Goal: Task Accomplishment & Management: Manage account settings

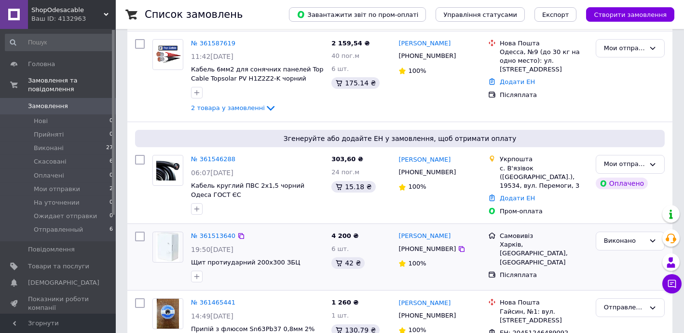
scroll to position [117, 0]
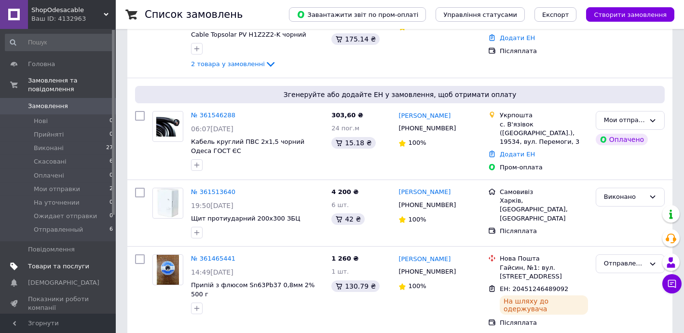
click at [59, 258] on link "Товари та послуги" at bounding box center [59, 266] width 119 height 16
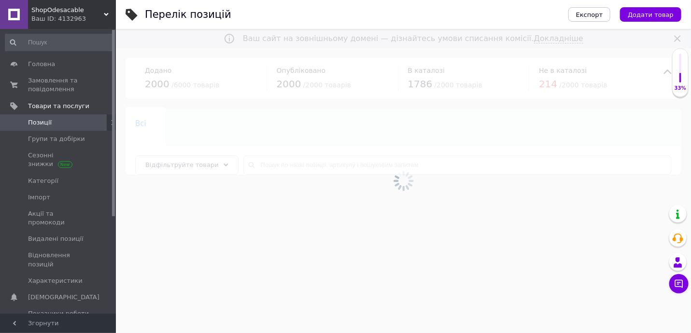
click at [315, 162] on div at bounding box center [403, 181] width 575 height 304
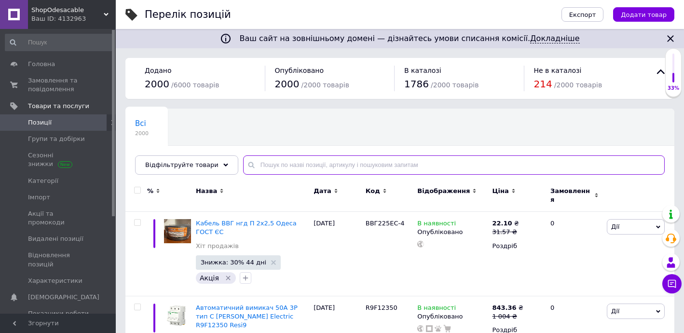
click at [314, 160] on input "text" at bounding box center [454, 164] width 422 height 19
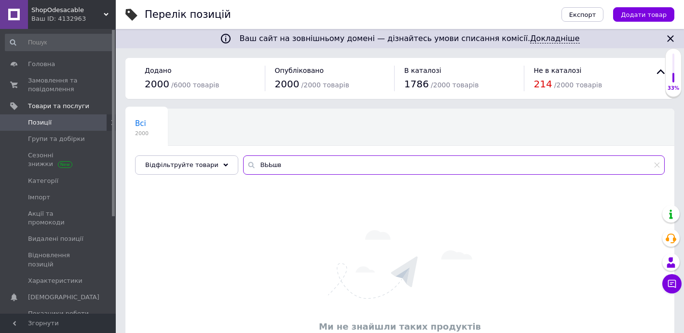
drag, startPoint x: 260, startPoint y: 163, endPoint x: 254, endPoint y: 163, distance: 5.8
click at [254, 163] on input "ВЬЬшв" at bounding box center [454, 164] width 422 height 19
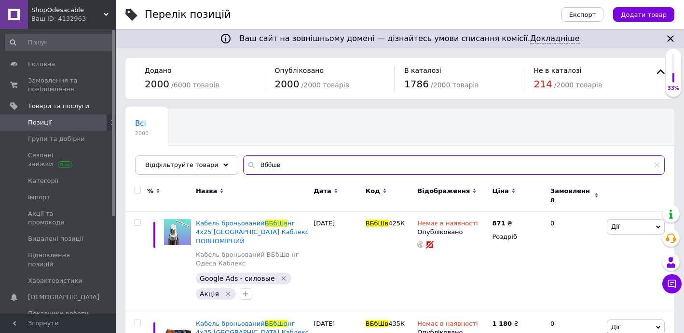
type input "Вббшв"
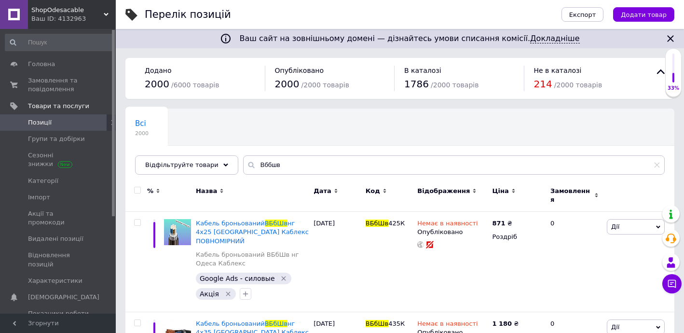
click at [375, 194] on span "Код" at bounding box center [373, 191] width 14 height 9
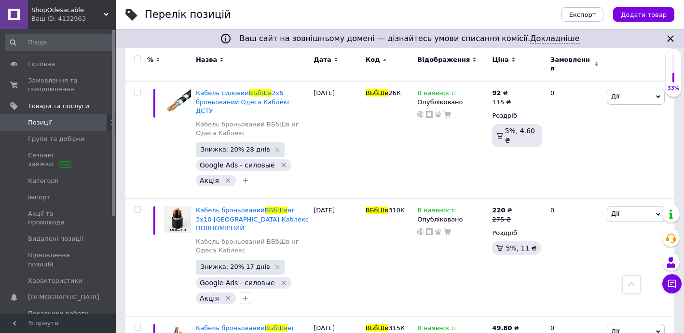
scroll to position [468, 0]
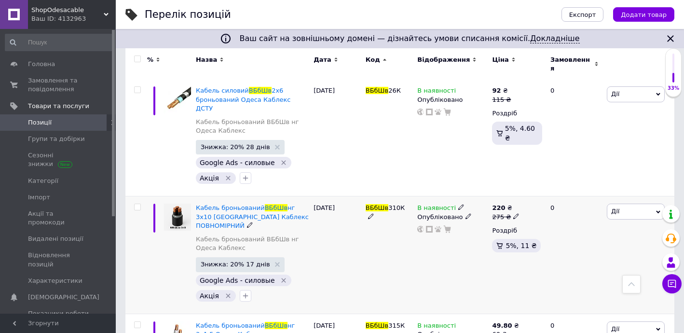
click at [459, 204] on icon at bounding box center [462, 207] width 6 height 6
click at [511, 209] on li "Немає в наявності" at bounding box center [514, 216] width 92 height 14
click at [460, 234] on div "В наявності Наявність Немає в наявності В наявності Під замовлення Залишки пог.…" at bounding box center [452, 254] width 75 height 117
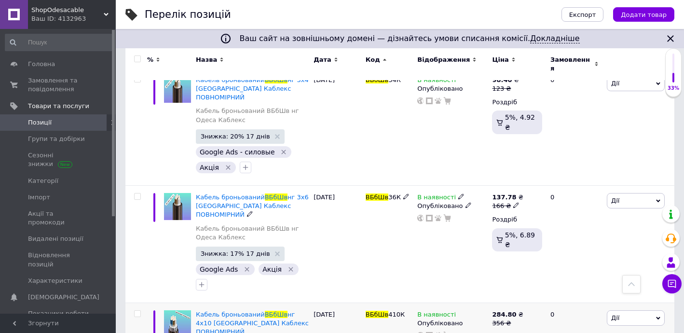
scroll to position [994, 0]
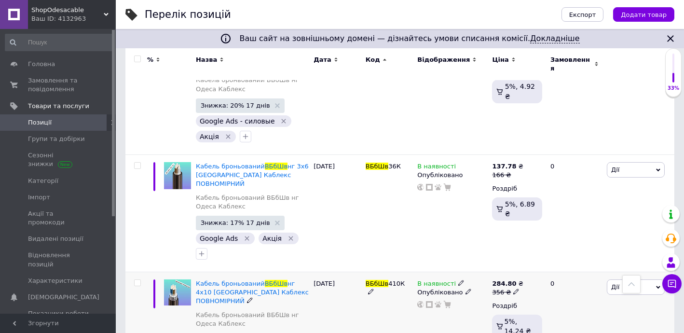
click at [459, 280] on icon at bounding box center [462, 283] width 6 height 6
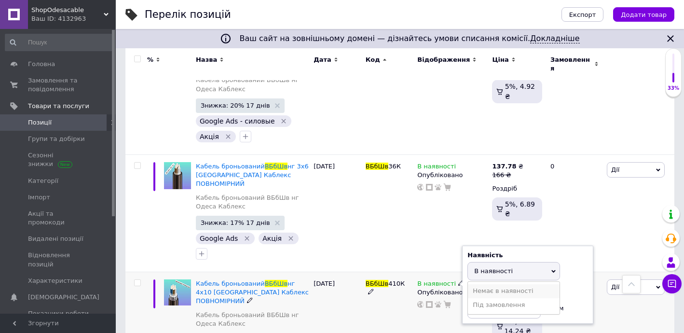
click at [506, 284] on li "Немає в наявності" at bounding box center [514, 291] width 92 height 14
click at [416, 272] on div "В наявності Наявність Немає в наявності В наявності Під замовлення Залишки пог.…" at bounding box center [452, 330] width 75 height 117
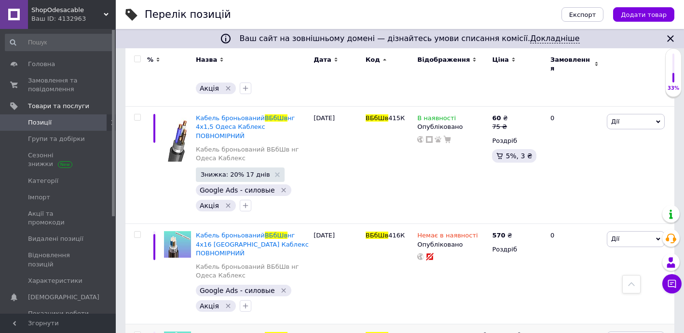
scroll to position [1287, 0]
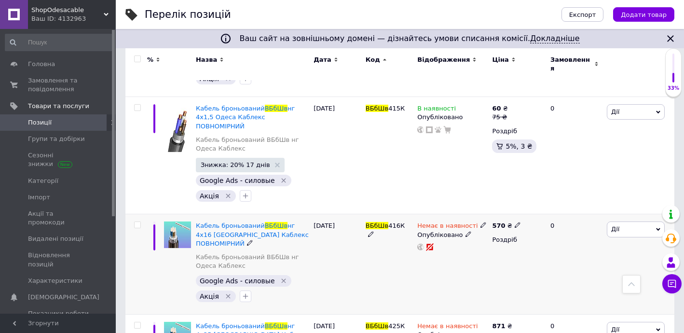
click at [481, 222] on icon at bounding box center [484, 225] width 6 height 6
click at [506, 227] on li "В наявності" at bounding box center [534, 234] width 92 height 14
click at [437, 214] on div "Немає в наявності Наявність В наявності Немає в наявності Під замовлення Залишк…" at bounding box center [452, 264] width 75 height 100
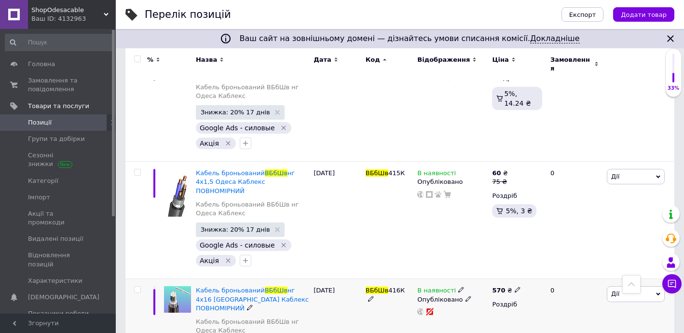
scroll to position [1229, 0]
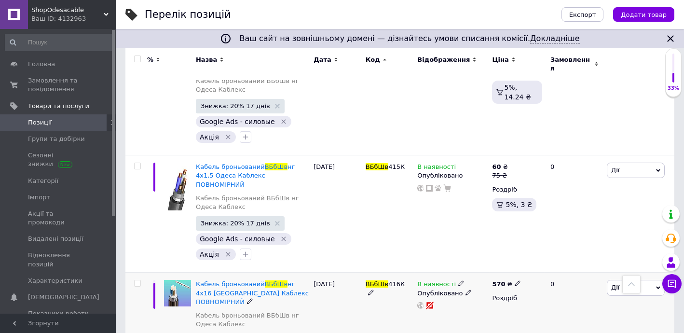
click at [631, 280] on span "Дії" at bounding box center [636, 287] width 58 height 15
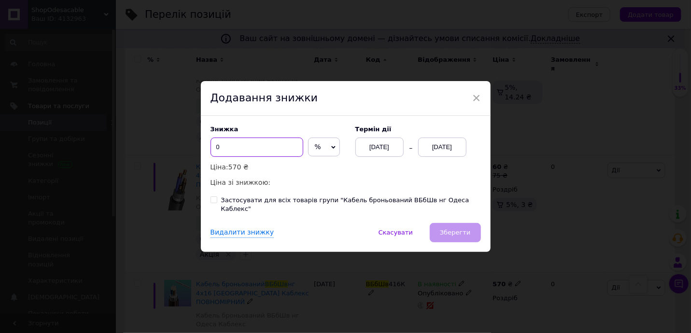
click at [282, 146] on input "0" at bounding box center [256, 147] width 93 height 19
type input "17"
click at [436, 157] on div "[DATE]" at bounding box center [442, 147] width 48 height 19
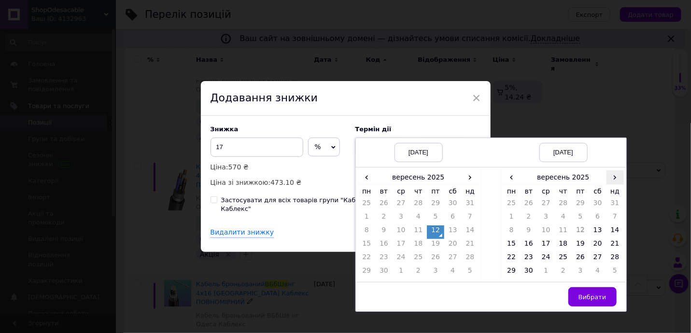
click at [615, 181] on span "›" at bounding box center [614, 177] width 17 height 14
click at [515, 263] on td "27" at bounding box center [511, 259] width 17 height 14
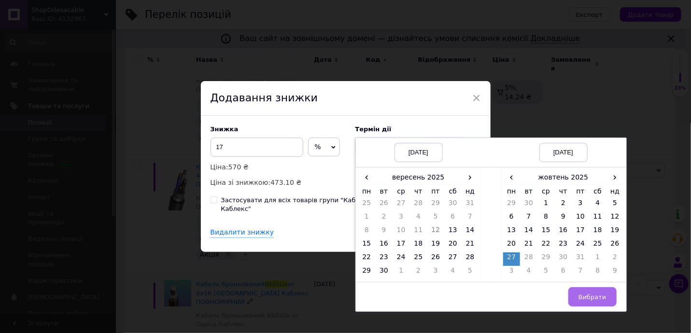
click at [601, 301] on span "Вибрати" at bounding box center [592, 296] width 28 height 7
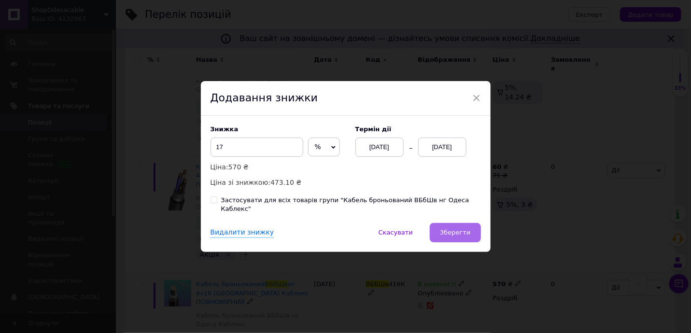
click at [455, 229] on span "Зберегти" at bounding box center [455, 232] width 30 height 7
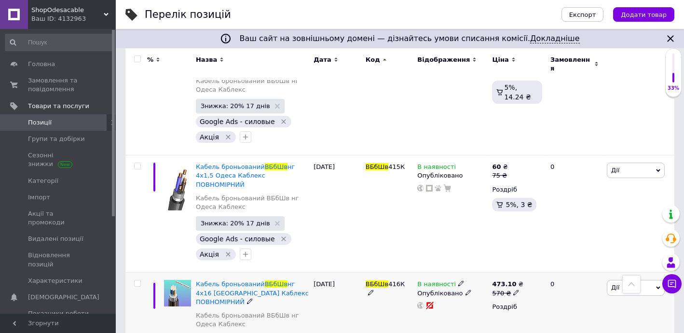
click at [514, 290] on icon at bounding box center [517, 293] width 6 height 6
drag, startPoint x: 534, startPoint y: 139, endPoint x: 572, endPoint y: 140, distance: 37.7
click at [571, 268] on input "570" at bounding box center [562, 277] width 73 height 19
type input "550"
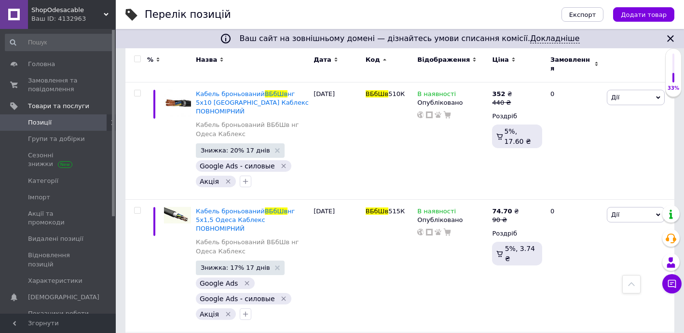
scroll to position [2282, 0]
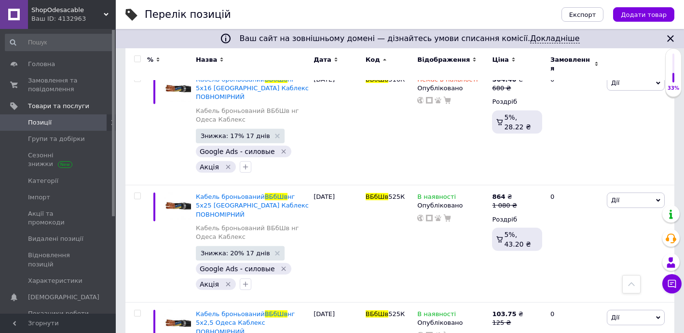
scroll to position [2574, 0]
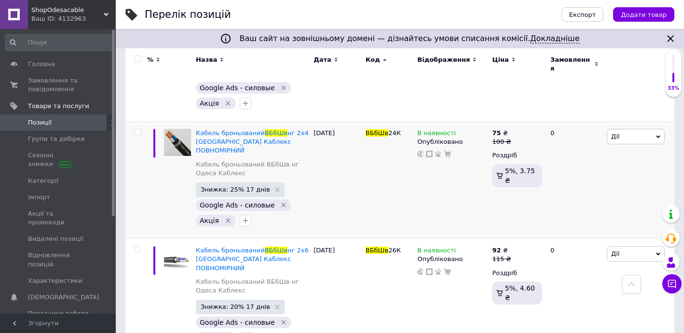
scroll to position [189, 0]
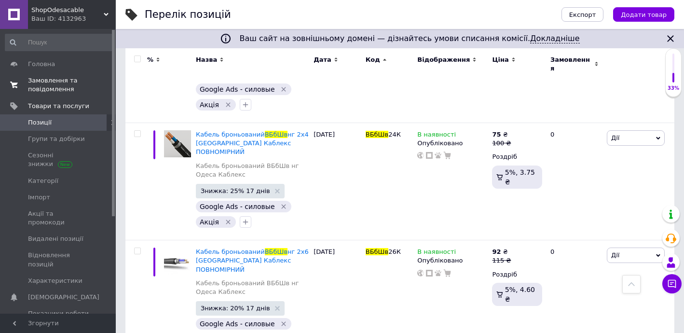
click at [57, 84] on span "Замовлення та повідомлення" at bounding box center [58, 84] width 61 height 17
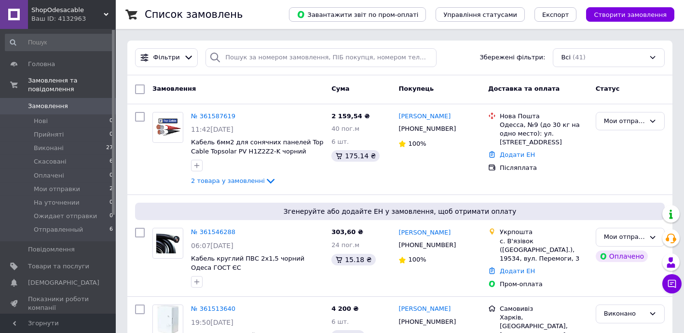
click at [63, 98] on link "Замовлення 0" at bounding box center [59, 106] width 119 height 16
click at [231, 180] on span "2 товара у замовленні" at bounding box center [228, 180] width 74 height 7
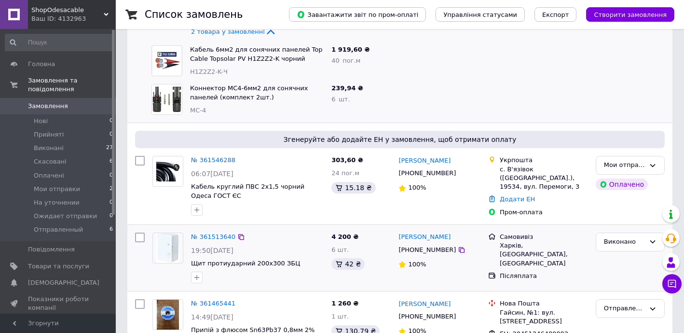
scroll to position [234, 0]
